Goal: Task Accomplishment & Management: Manage account settings

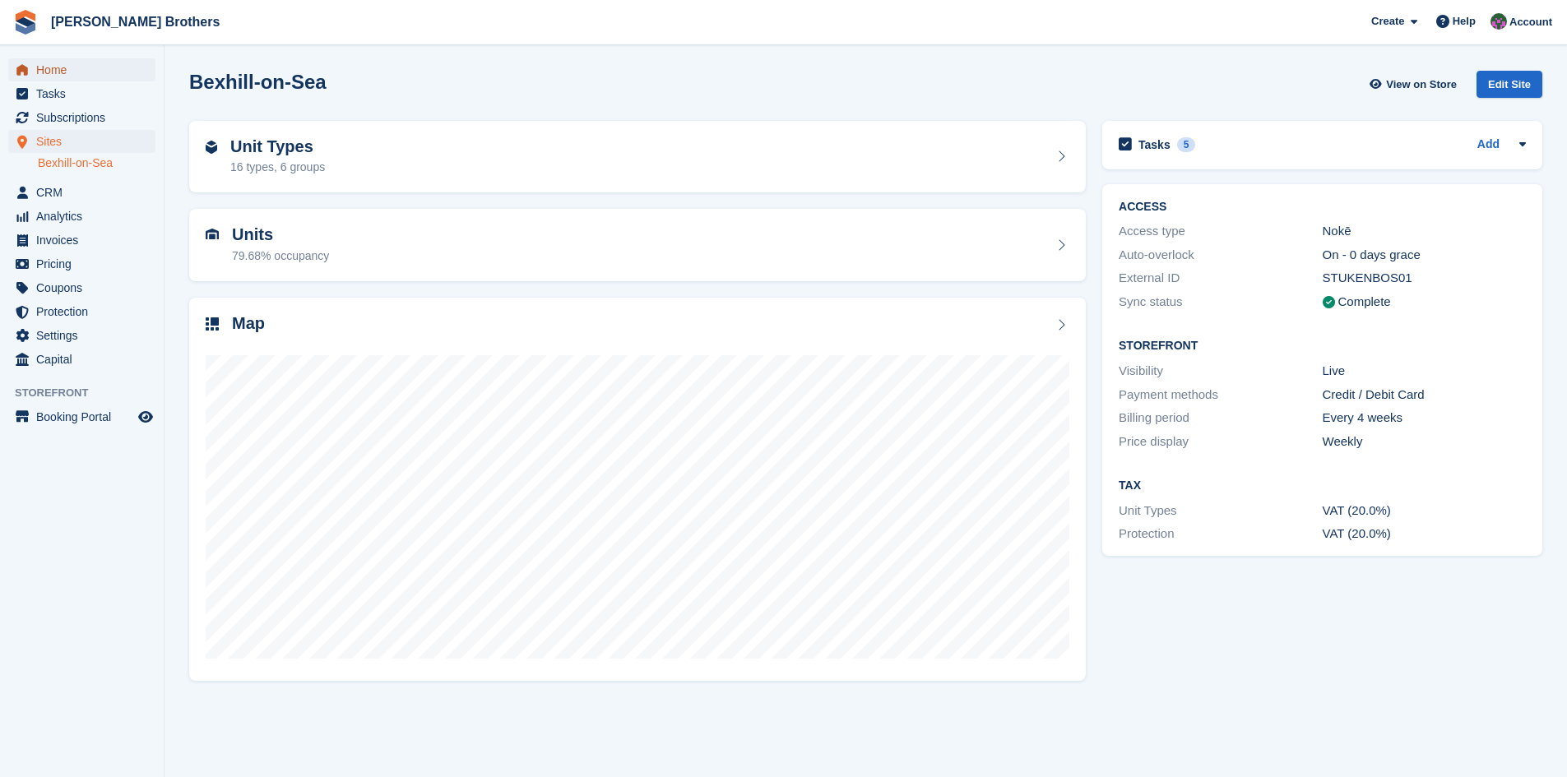
click at [55, 71] on span "Home" at bounding box center [85, 69] width 99 height 23
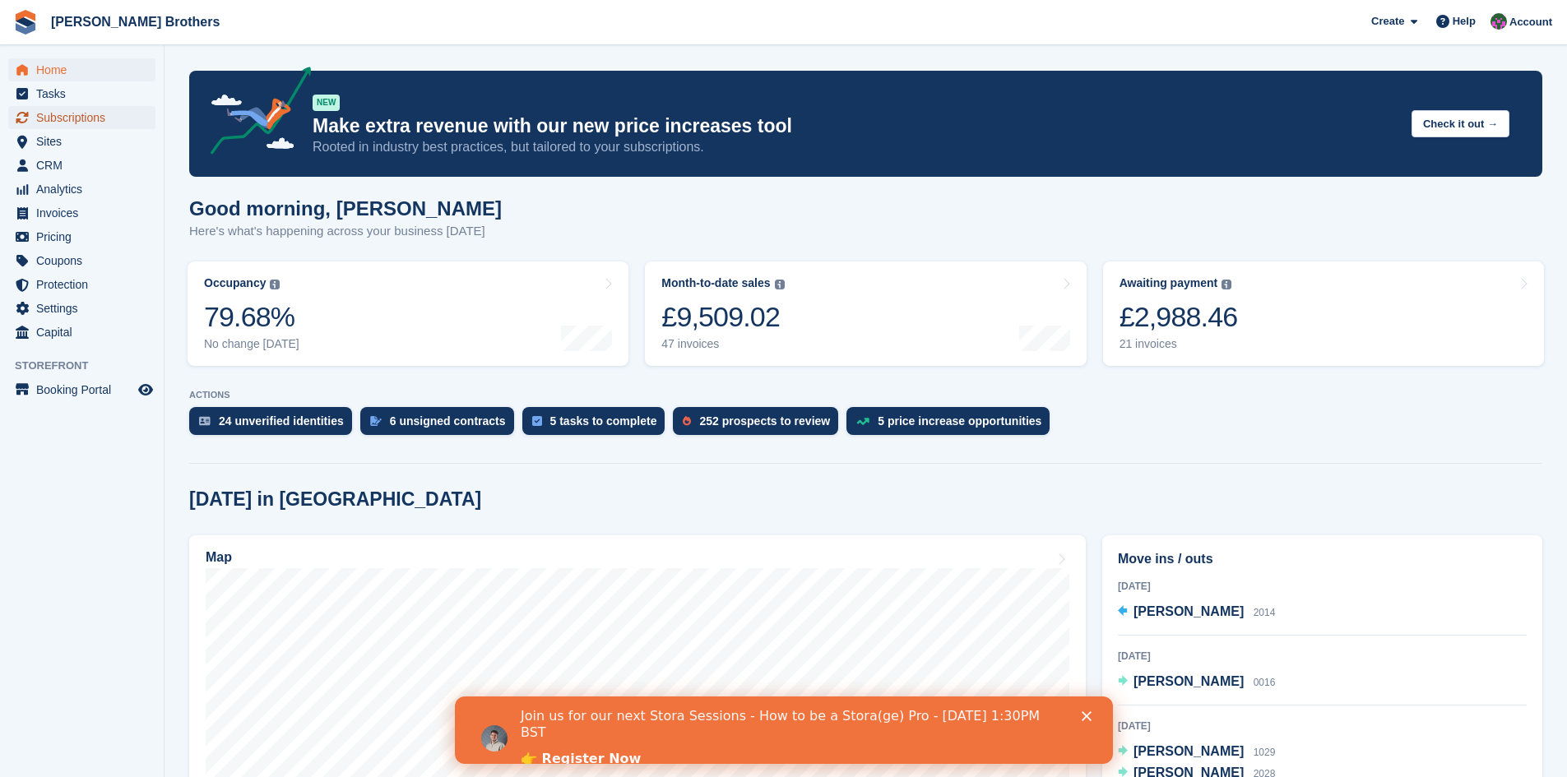
click at [64, 115] on span "Subscriptions" at bounding box center [85, 117] width 99 height 23
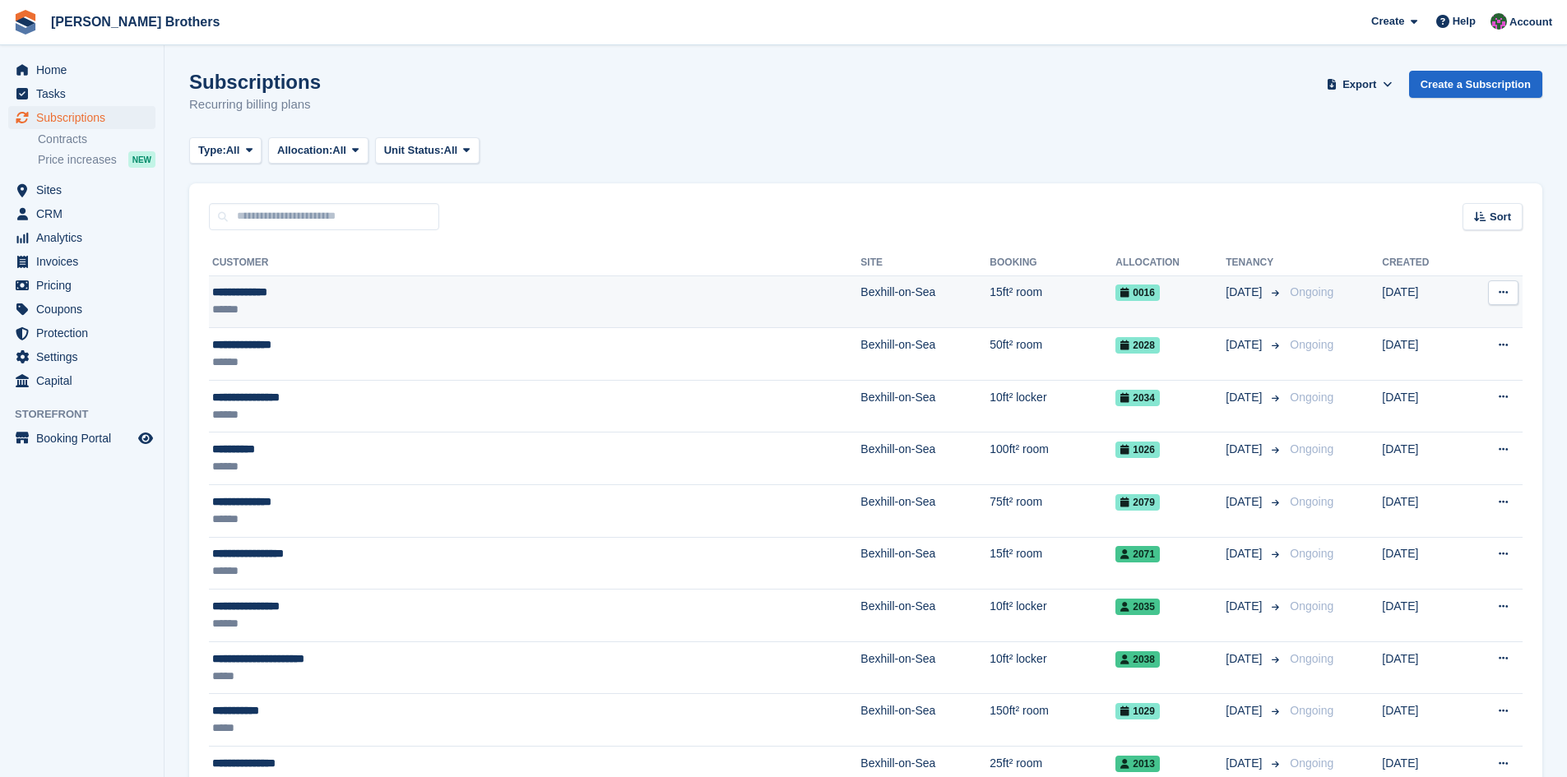
click at [246, 292] on div "**********" at bounding box center [399, 292] width 375 height 17
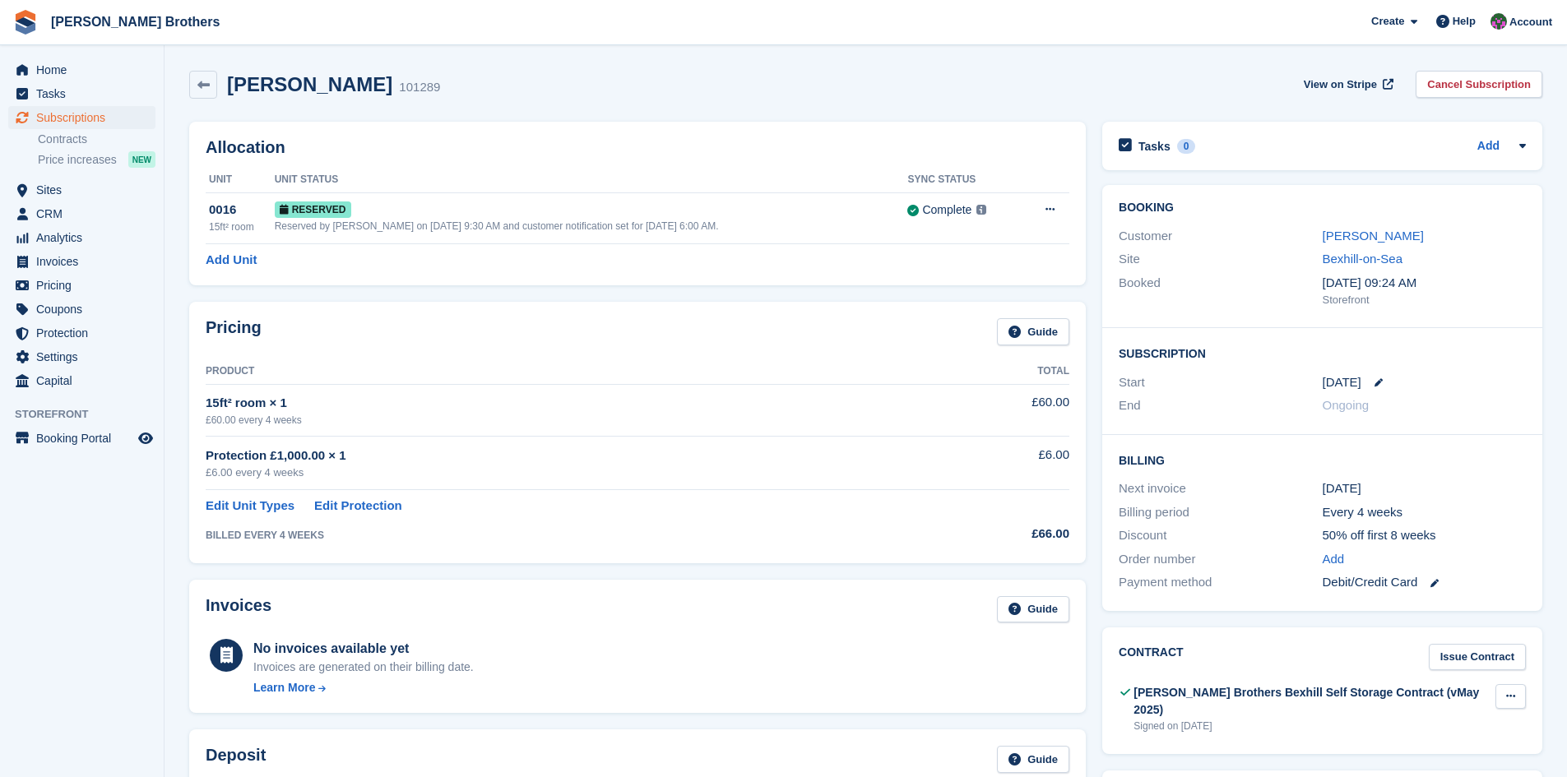
click at [1515, 694] on icon at bounding box center [1510, 696] width 9 height 11
click at [1418, 754] on p "Download" at bounding box center [1447, 750] width 143 height 21
click at [48, 68] on span "Home" at bounding box center [85, 69] width 99 height 23
